Goal: Task Accomplishment & Management: Manage account settings

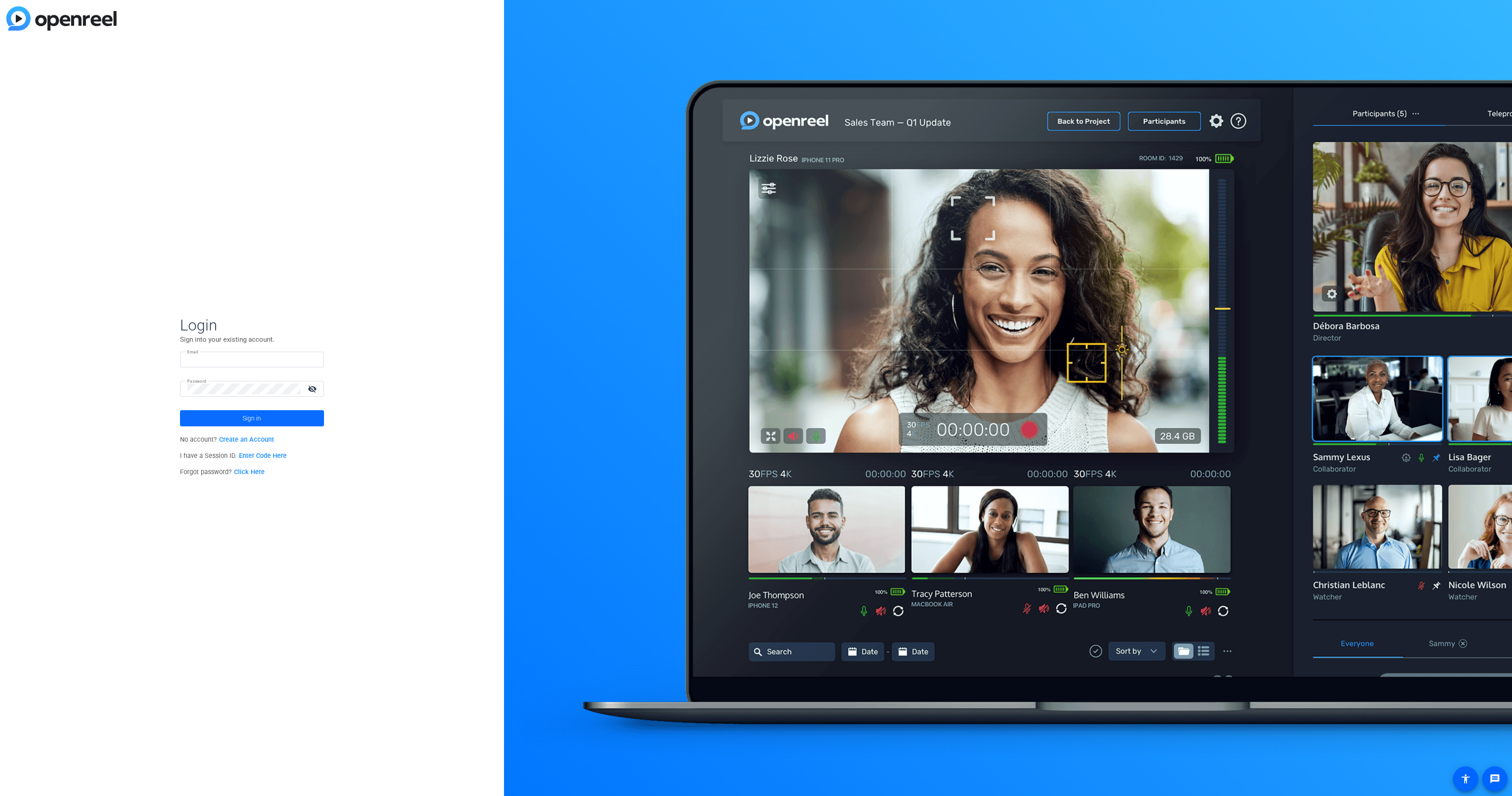
type input "[PERSON_NAME][EMAIL_ADDRESS][PERSON_NAME][DOMAIN_NAME]"
click at [245, 412] on span "Sign in" at bounding box center [251, 418] width 18 height 22
click at [245, 412] on div "W [DOMAIN_NAME] navigate_next" at bounding box center [251, 421] width 155 height 18
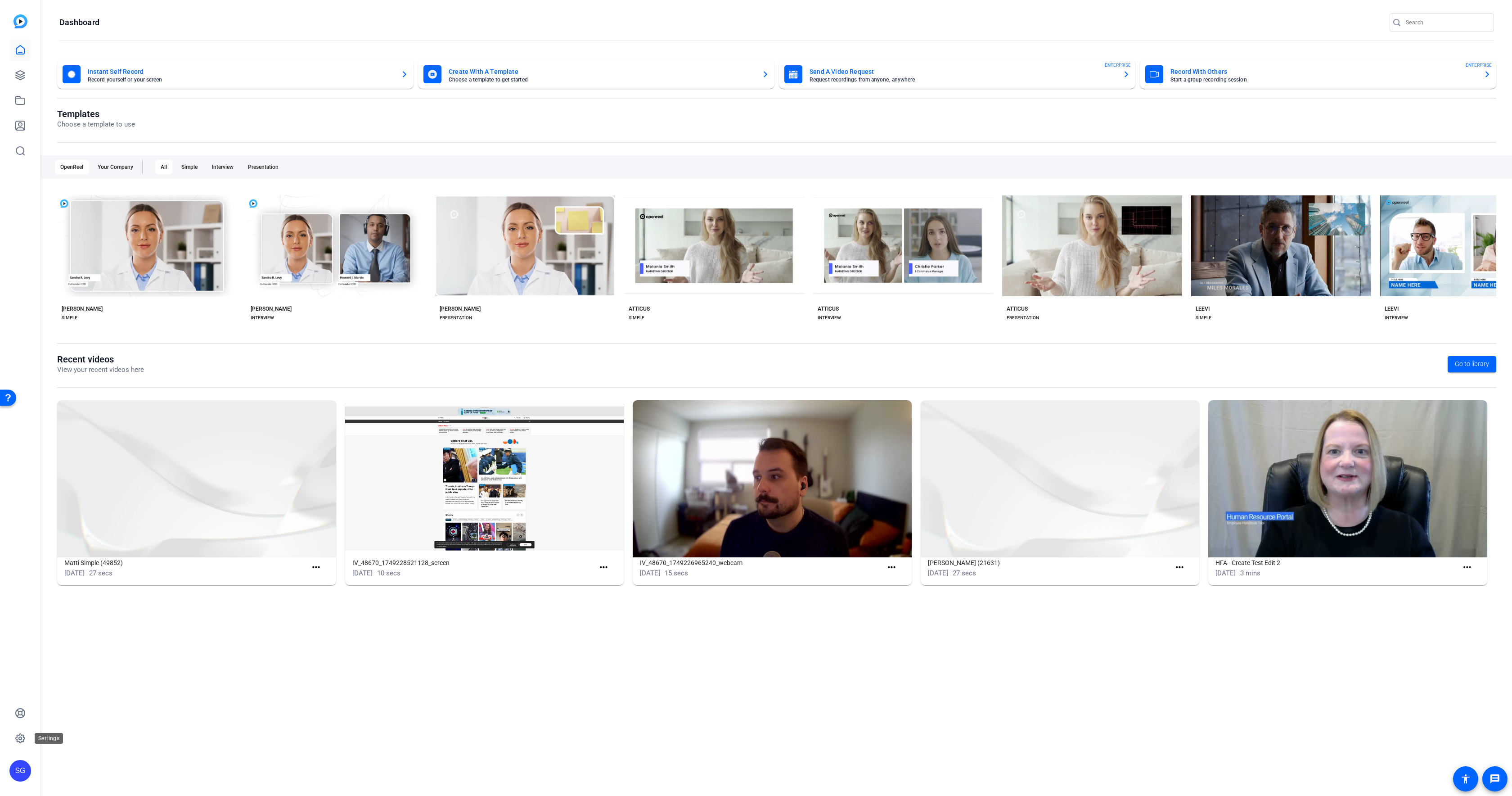
drag, startPoint x: 19, startPoint y: 740, endPoint x: 239, endPoint y: 560, distance: 284.3
click at [19, 740] on icon at bounding box center [20, 738] width 11 height 11
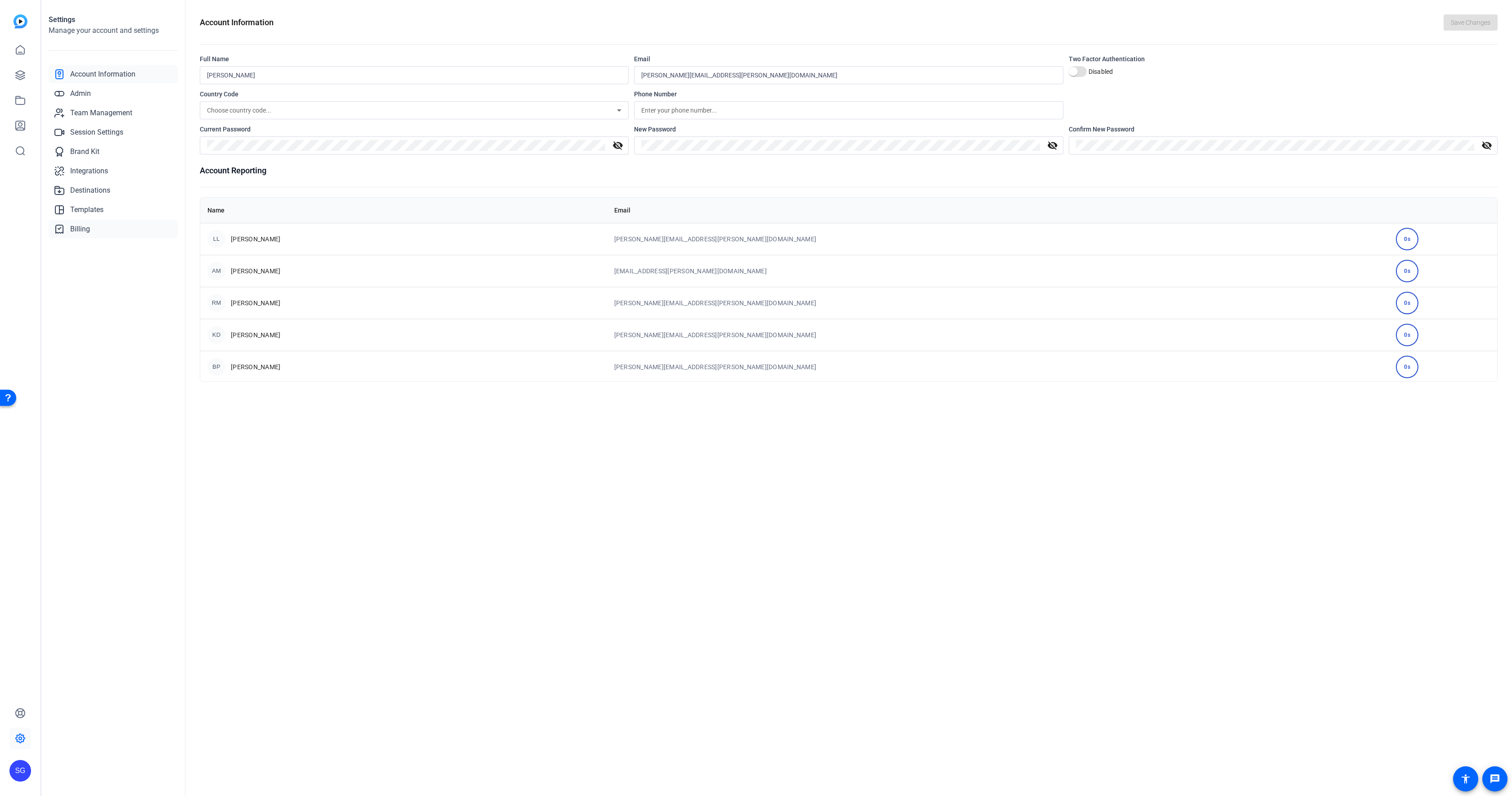
click at [79, 225] on span "Billing" at bounding box center [80, 229] width 20 height 11
